Goal: Information Seeking & Learning: Learn about a topic

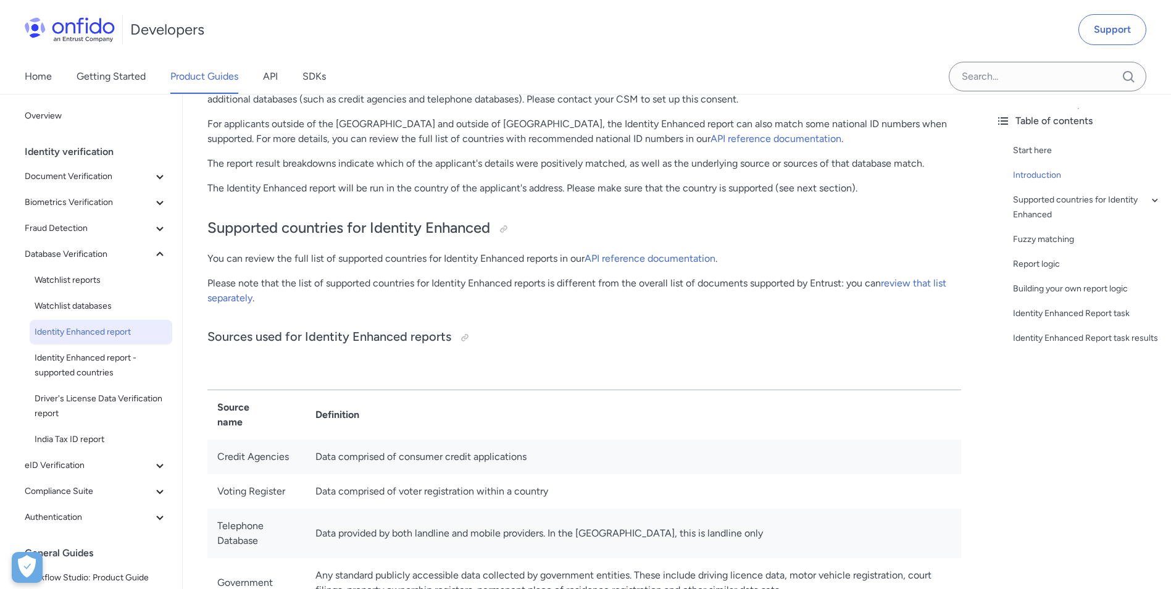
scroll to position [370, 0]
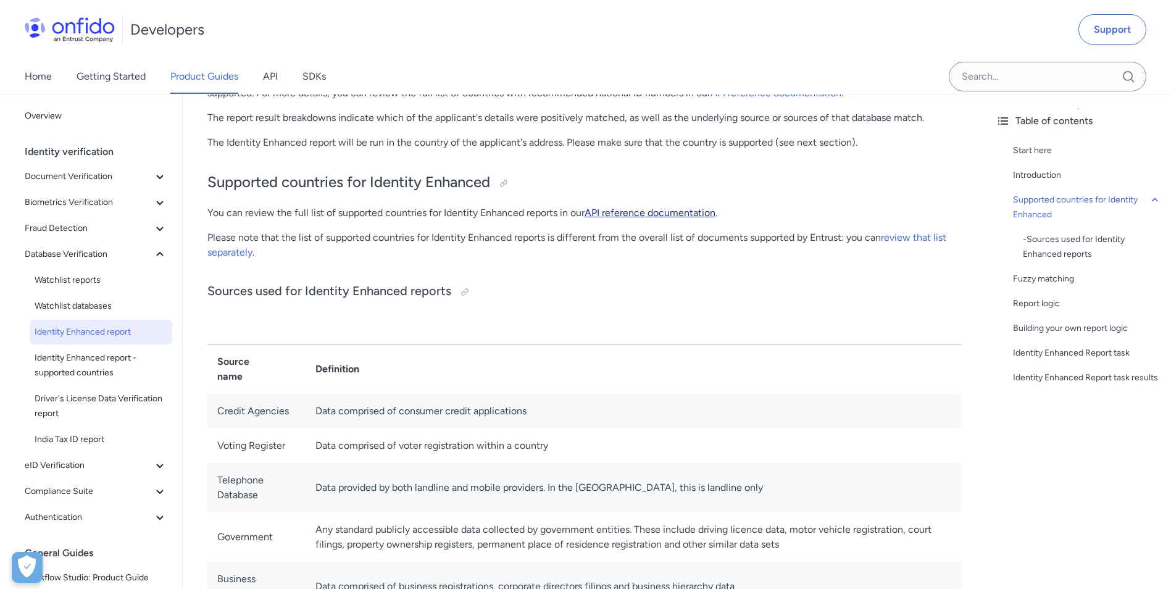
click at [632, 211] on link "API reference documentation" at bounding box center [650, 213] width 131 height 12
